Goal: Information Seeking & Learning: Learn about a topic

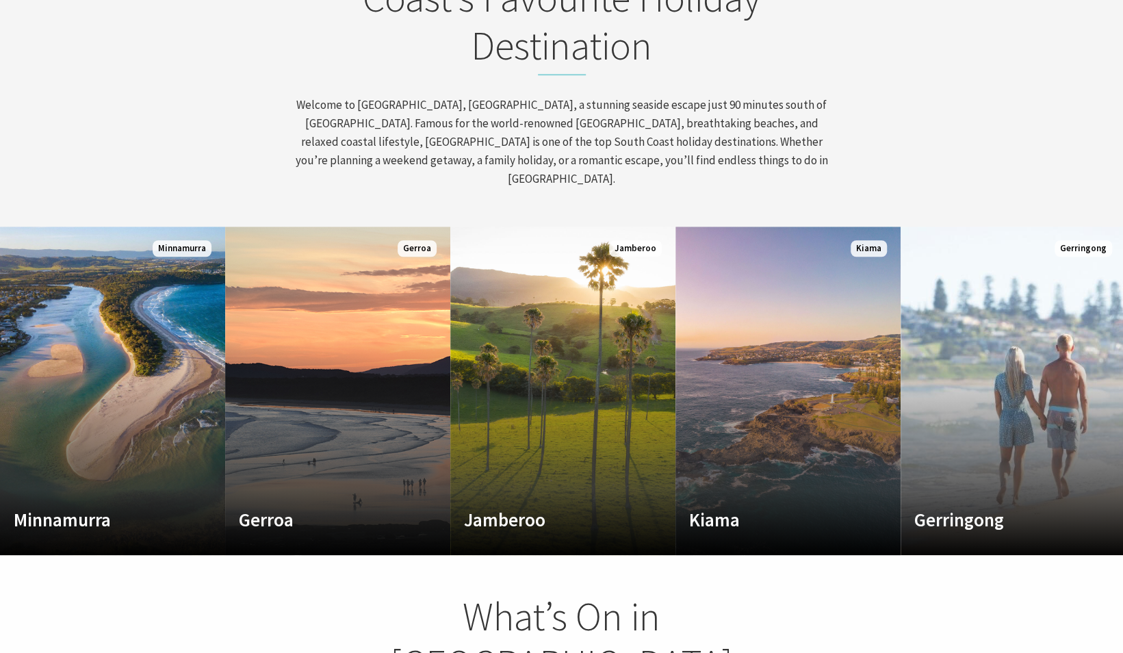
scroll to position [739, 0]
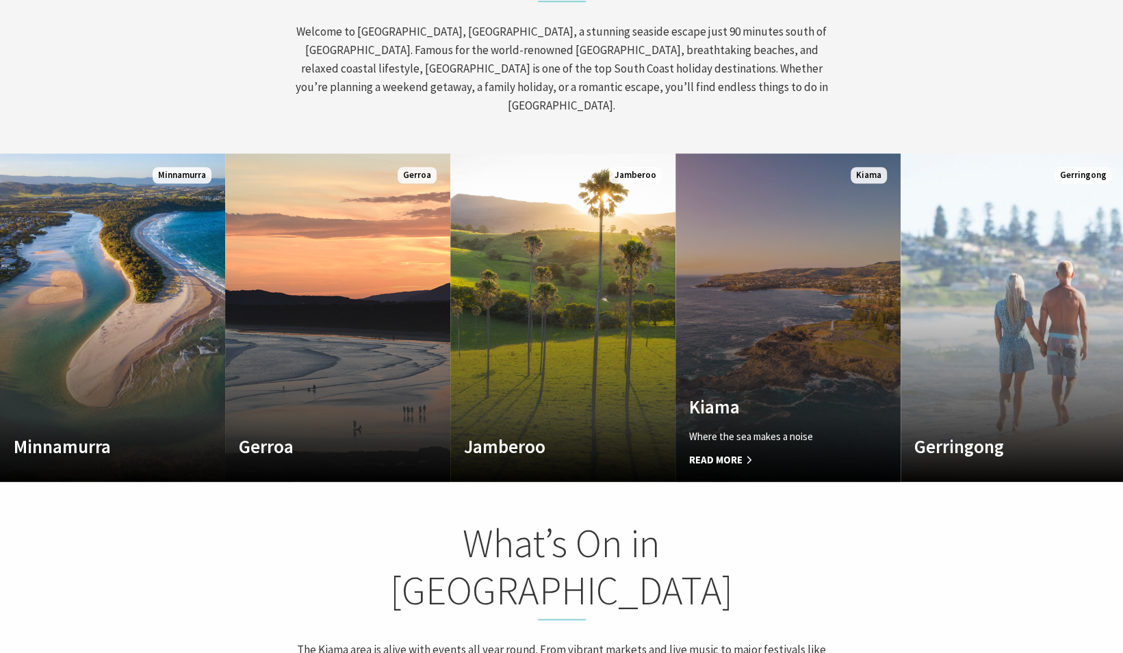
click at [781, 400] on div "Kiama Where the sea makes a noise Read More" at bounding box center [772, 432] width 192 height 72
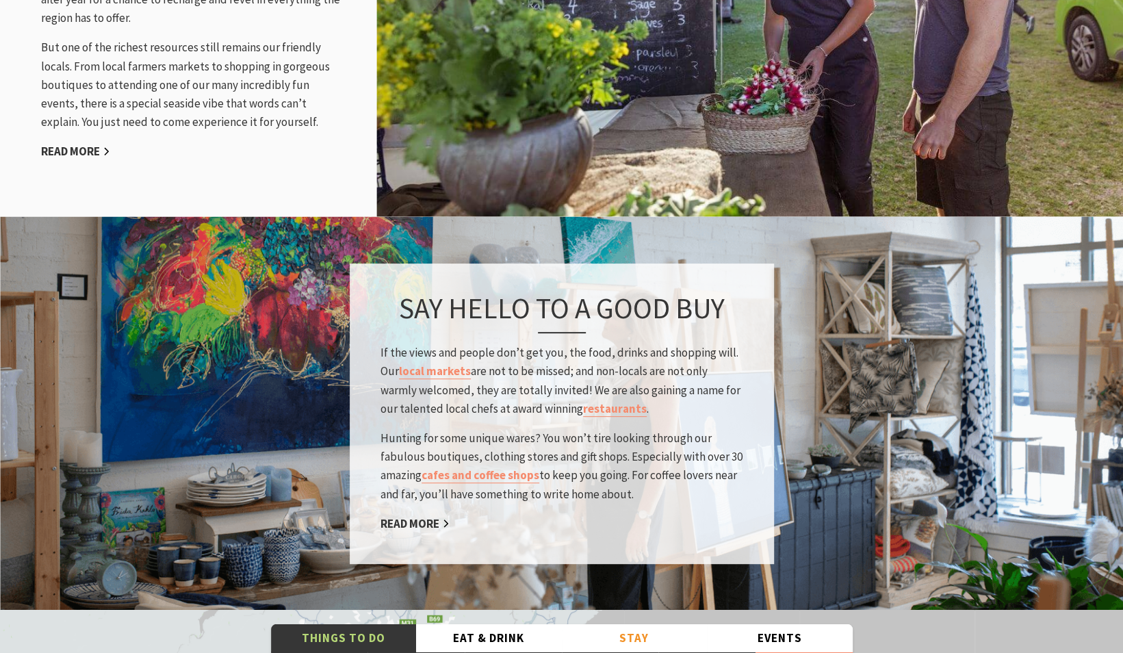
scroll to position [1899, 0]
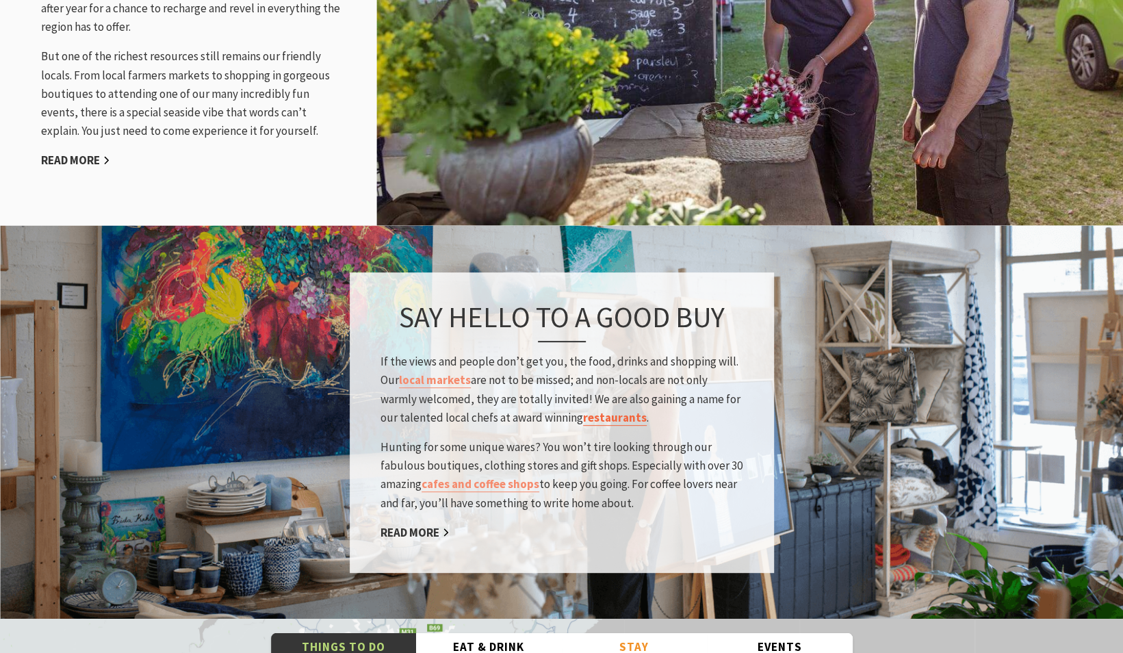
click at [620, 410] on link "restaurants" at bounding box center [615, 418] width 64 height 16
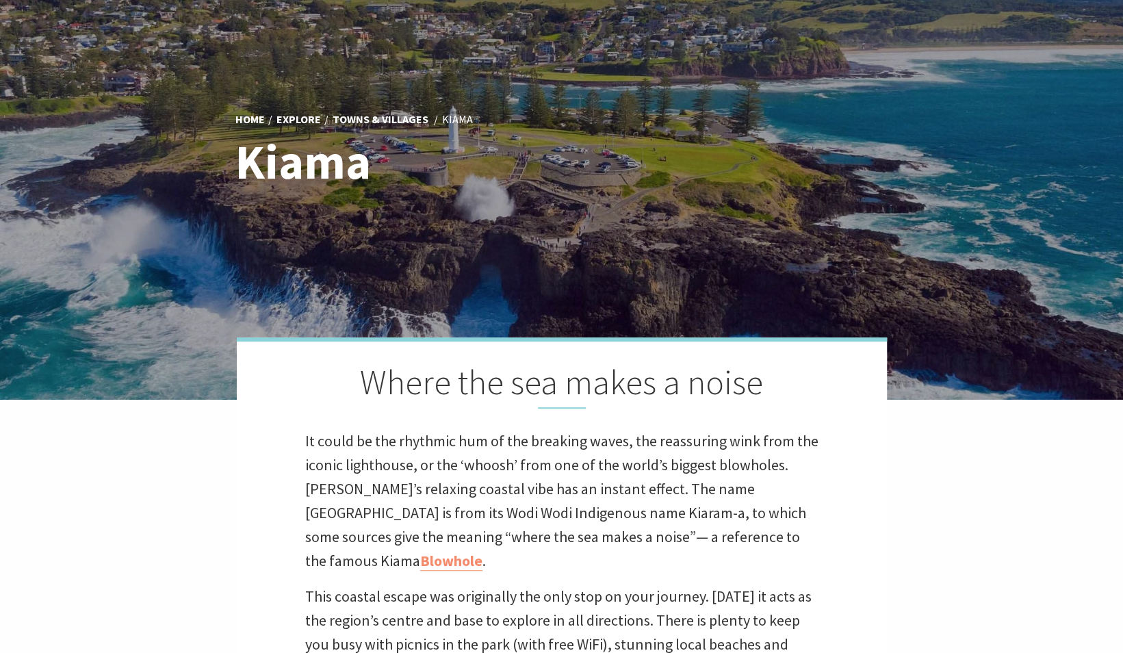
scroll to position [0, 0]
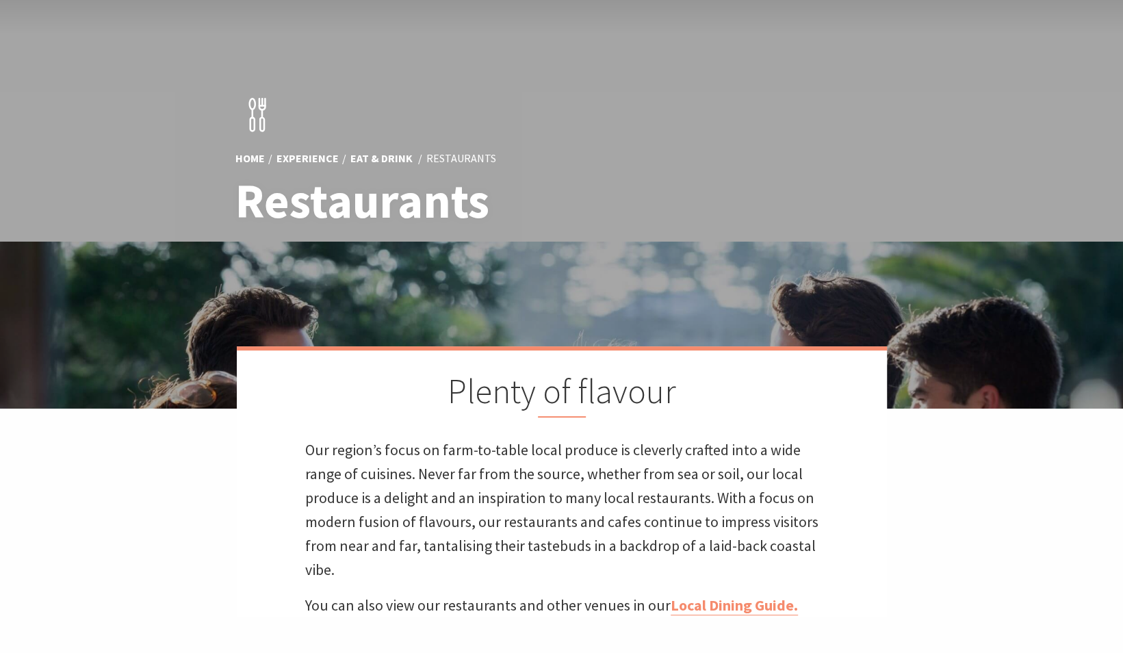
scroll to position [648, 0]
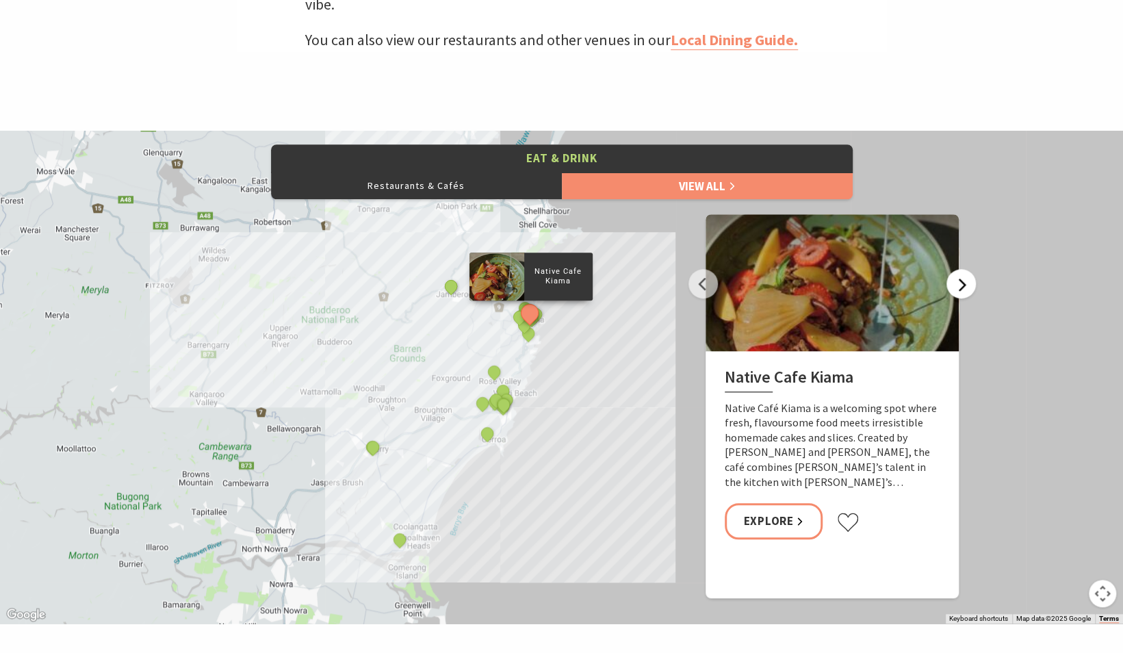
click at [959, 292] on button "Next" at bounding box center [961, 283] width 29 height 29
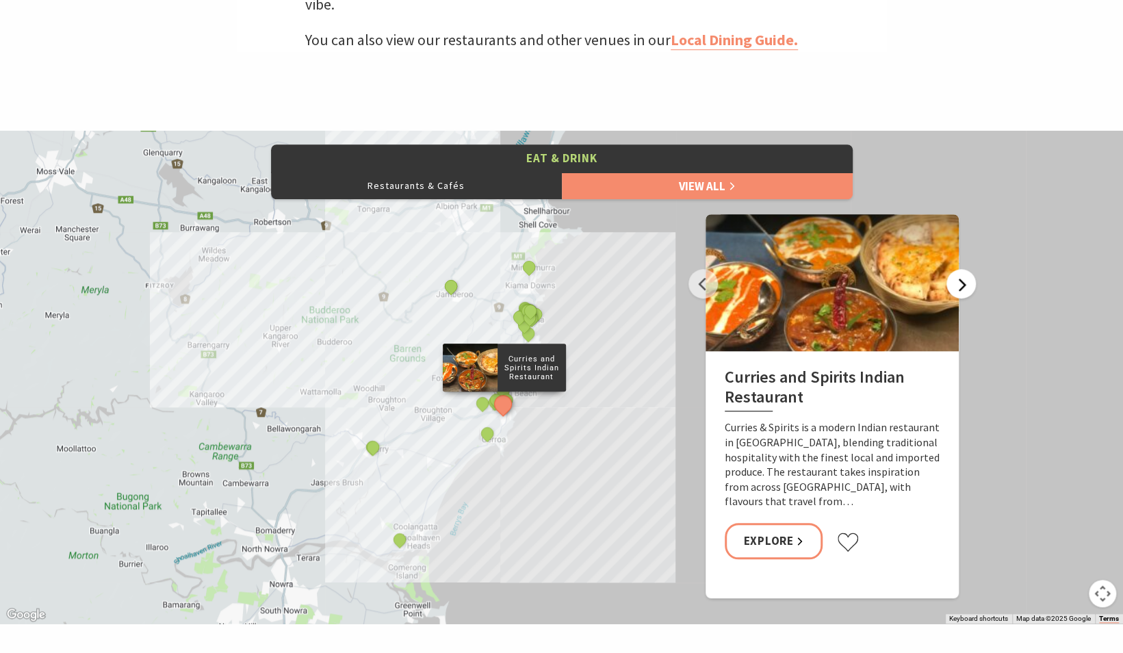
click at [959, 292] on button "Next" at bounding box center [961, 283] width 29 height 29
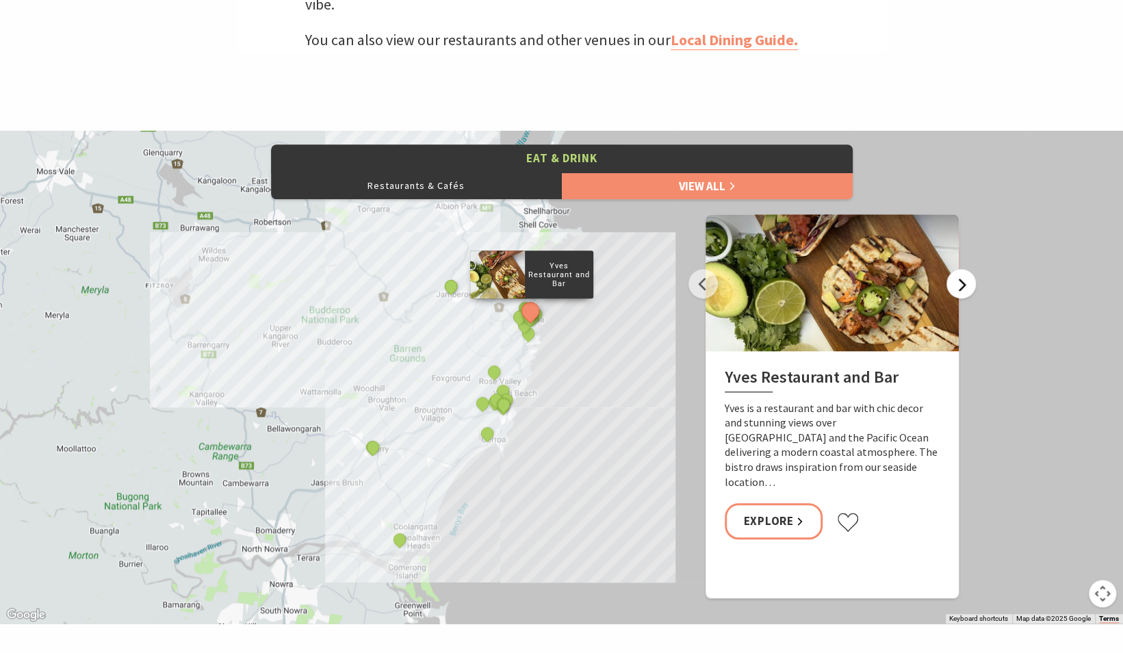
click at [959, 292] on button "Next" at bounding box center [961, 283] width 29 height 29
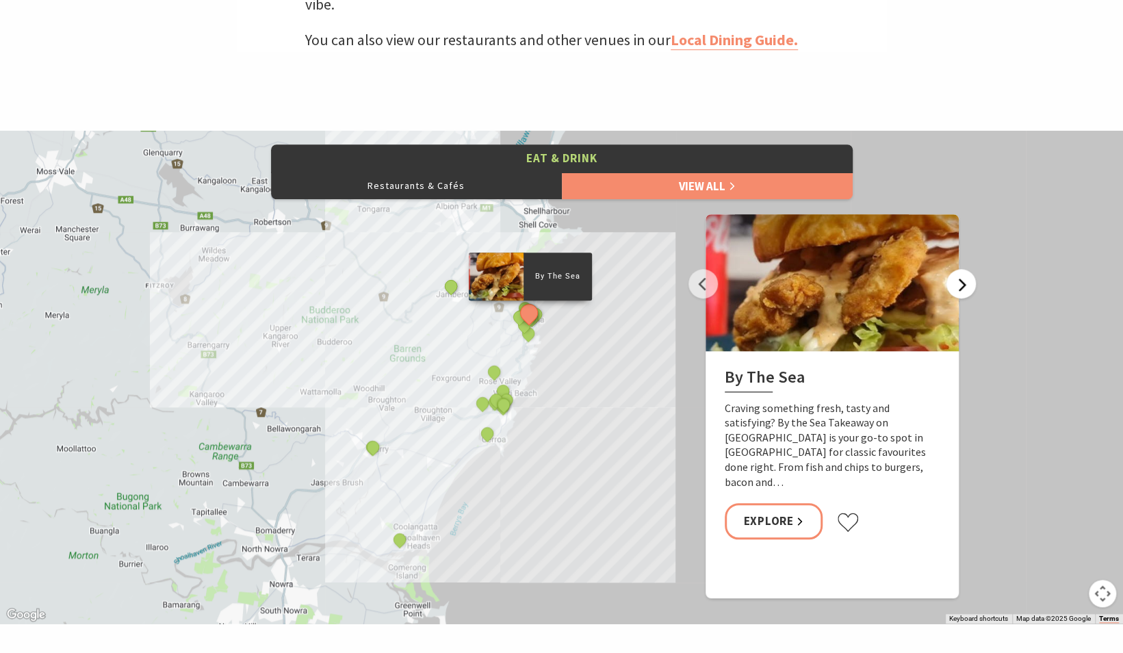
click at [959, 292] on button "Next" at bounding box center [961, 283] width 29 height 29
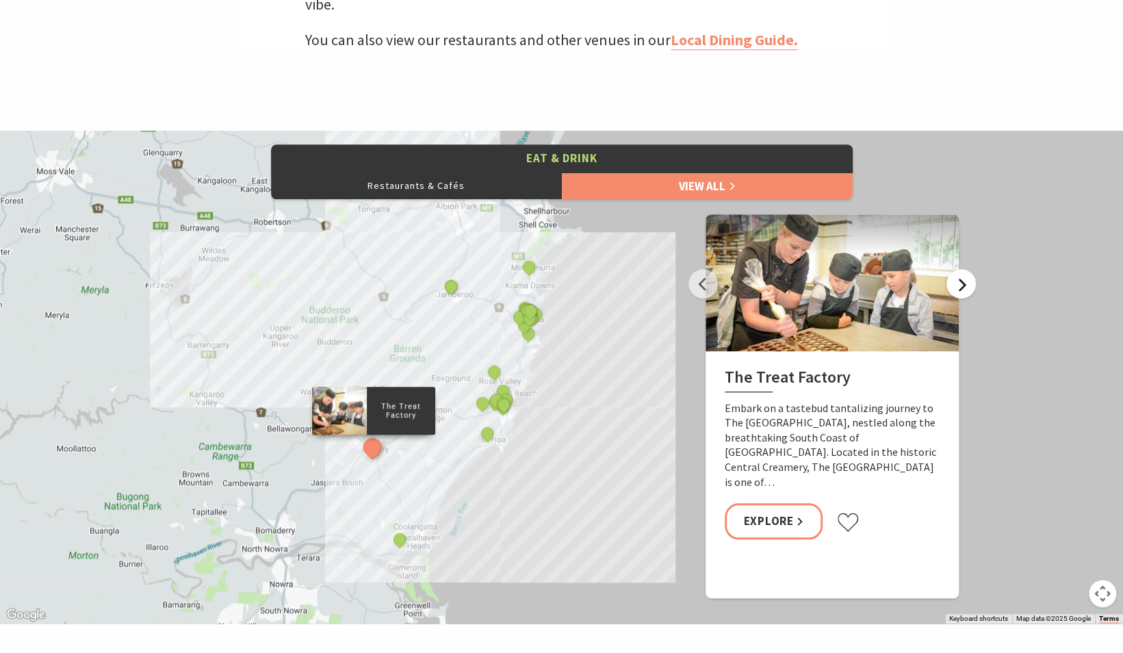
click at [959, 292] on button "Next" at bounding box center [961, 283] width 29 height 29
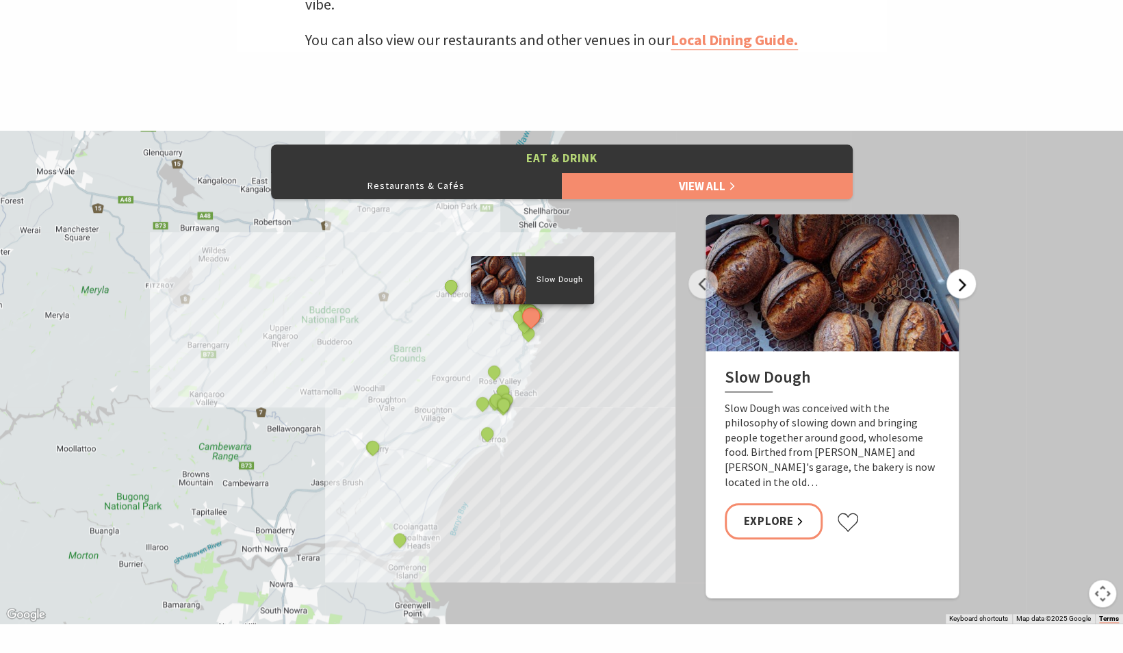
click at [959, 292] on button "Next" at bounding box center [961, 283] width 29 height 29
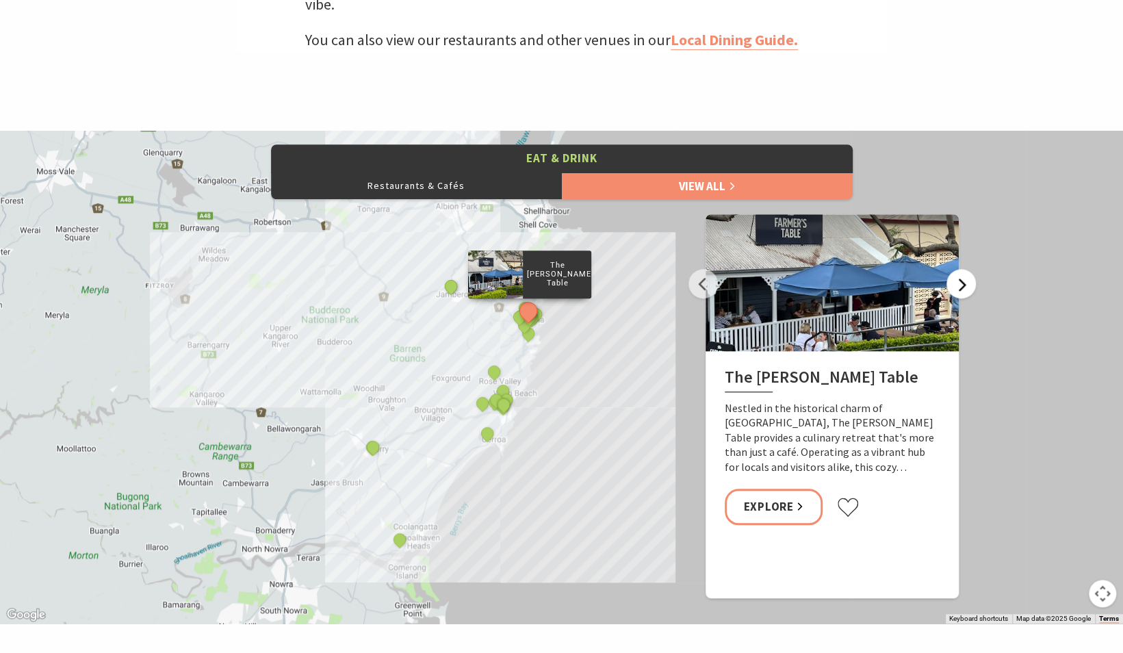
click at [959, 292] on button "Next" at bounding box center [961, 283] width 29 height 29
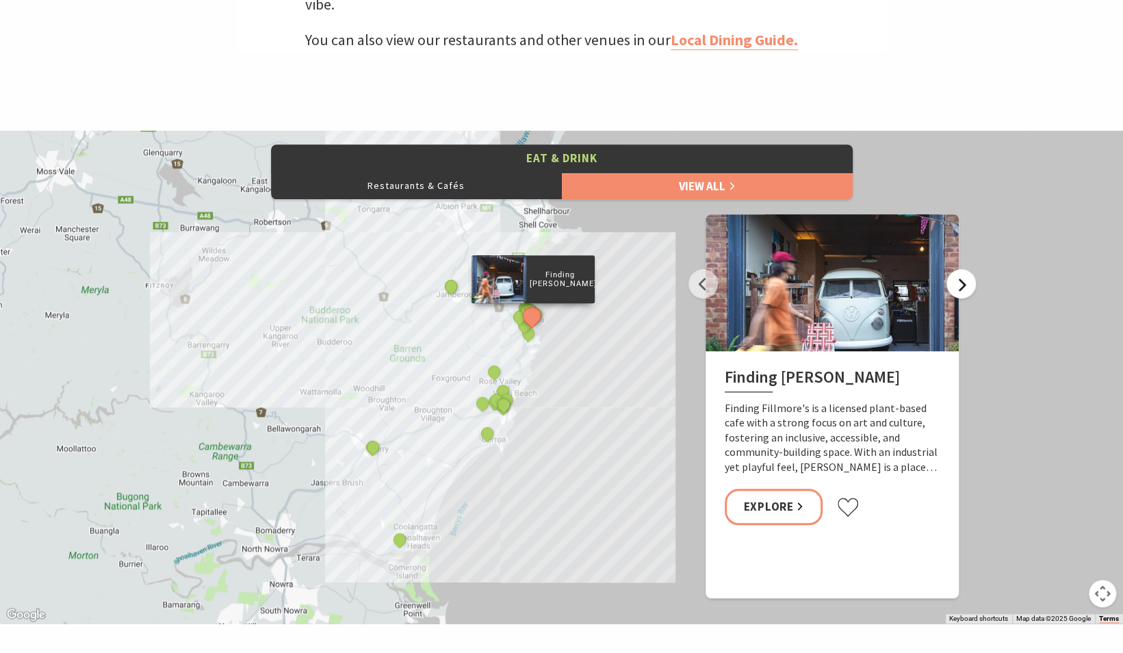
click at [959, 292] on button "Next" at bounding box center [961, 283] width 29 height 29
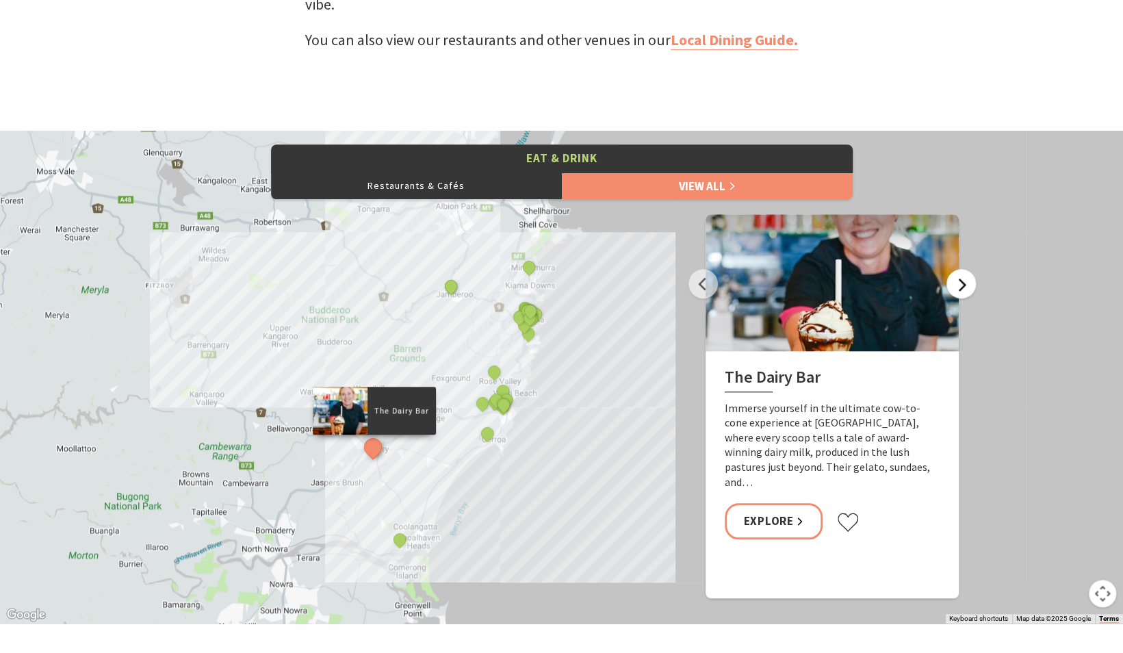
click at [959, 292] on button "Next" at bounding box center [961, 283] width 29 height 29
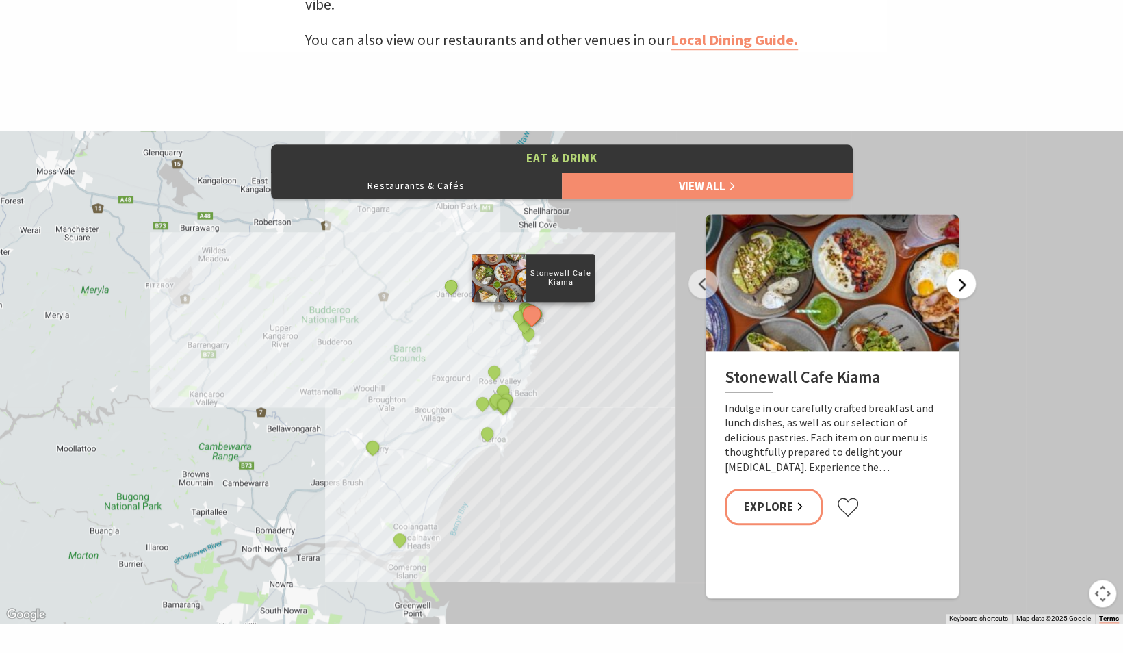
click at [959, 292] on button "Next" at bounding box center [961, 283] width 29 height 29
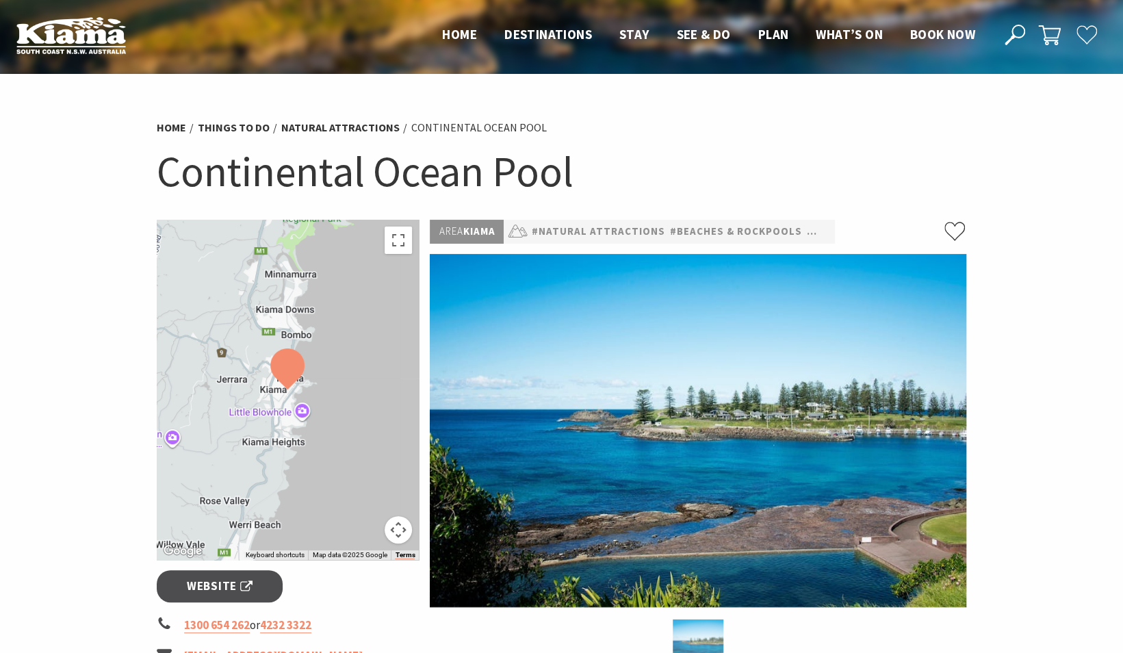
click at [693, 641] on img at bounding box center [698, 643] width 51 height 48
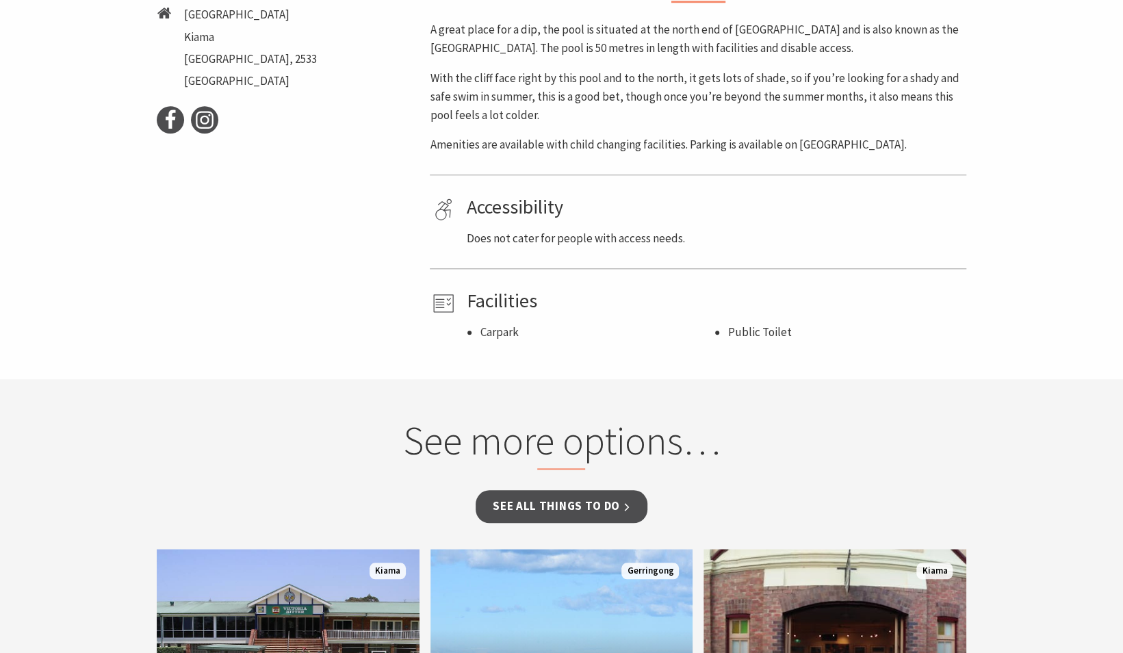
scroll to position [627, 0]
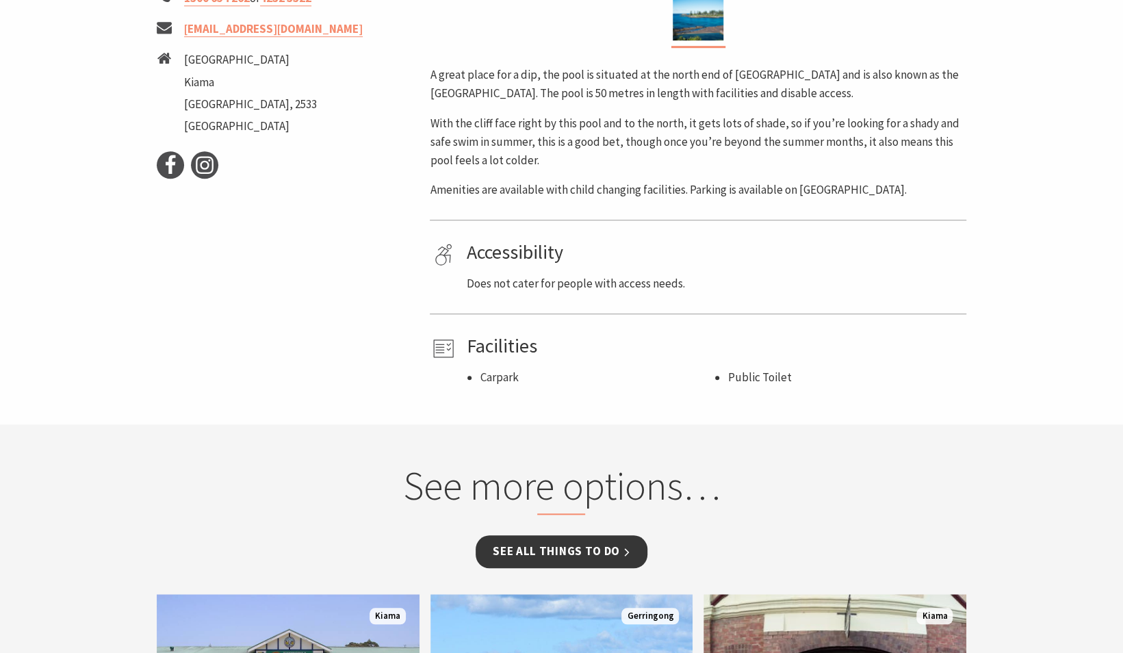
click at [605, 549] on link "See all Things To Do" at bounding box center [562, 551] width 172 height 32
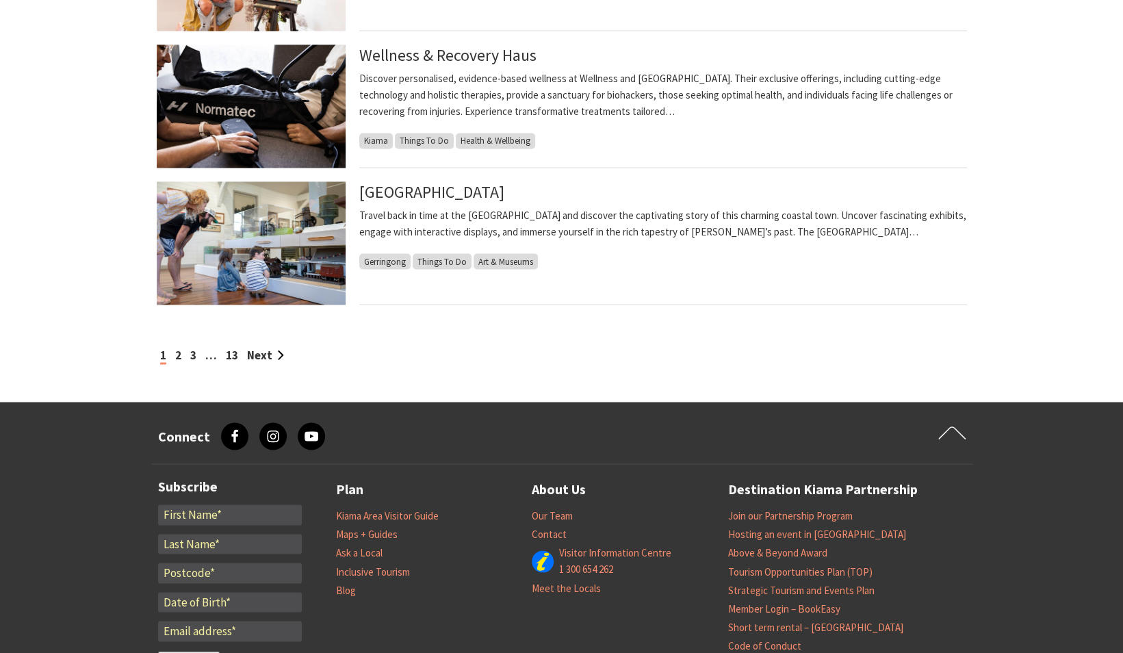
scroll to position [1470, 0]
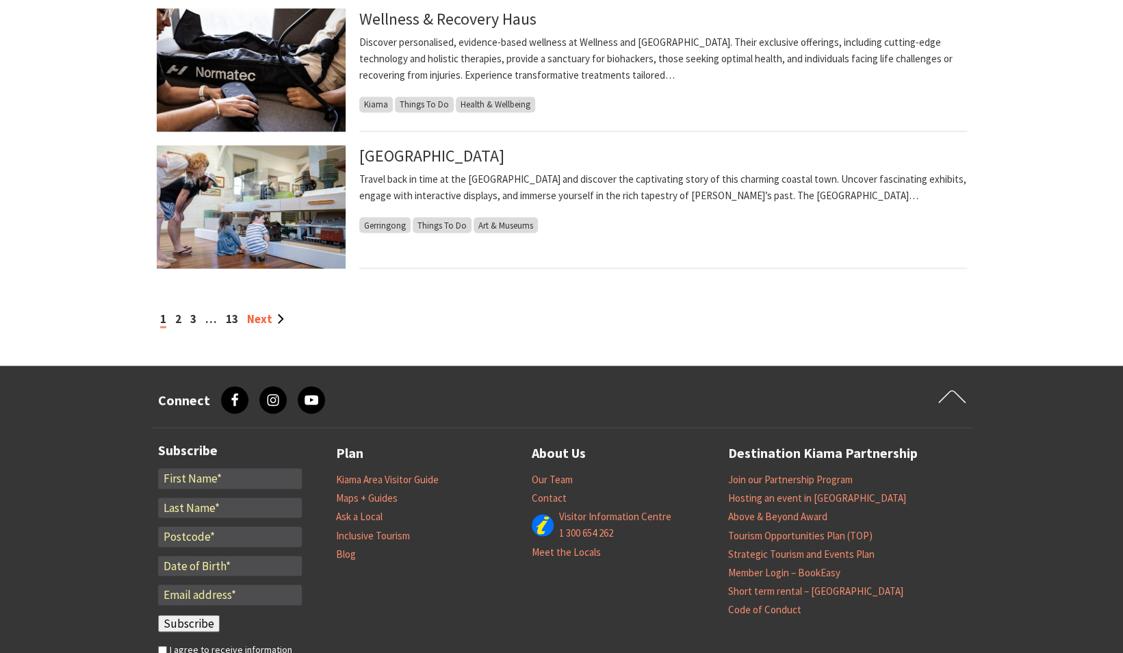
click at [259, 319] on link "Next" at bounding box center [265, 318] width 37 height 15
